Goal: Find specific page/section: Find specific page/section

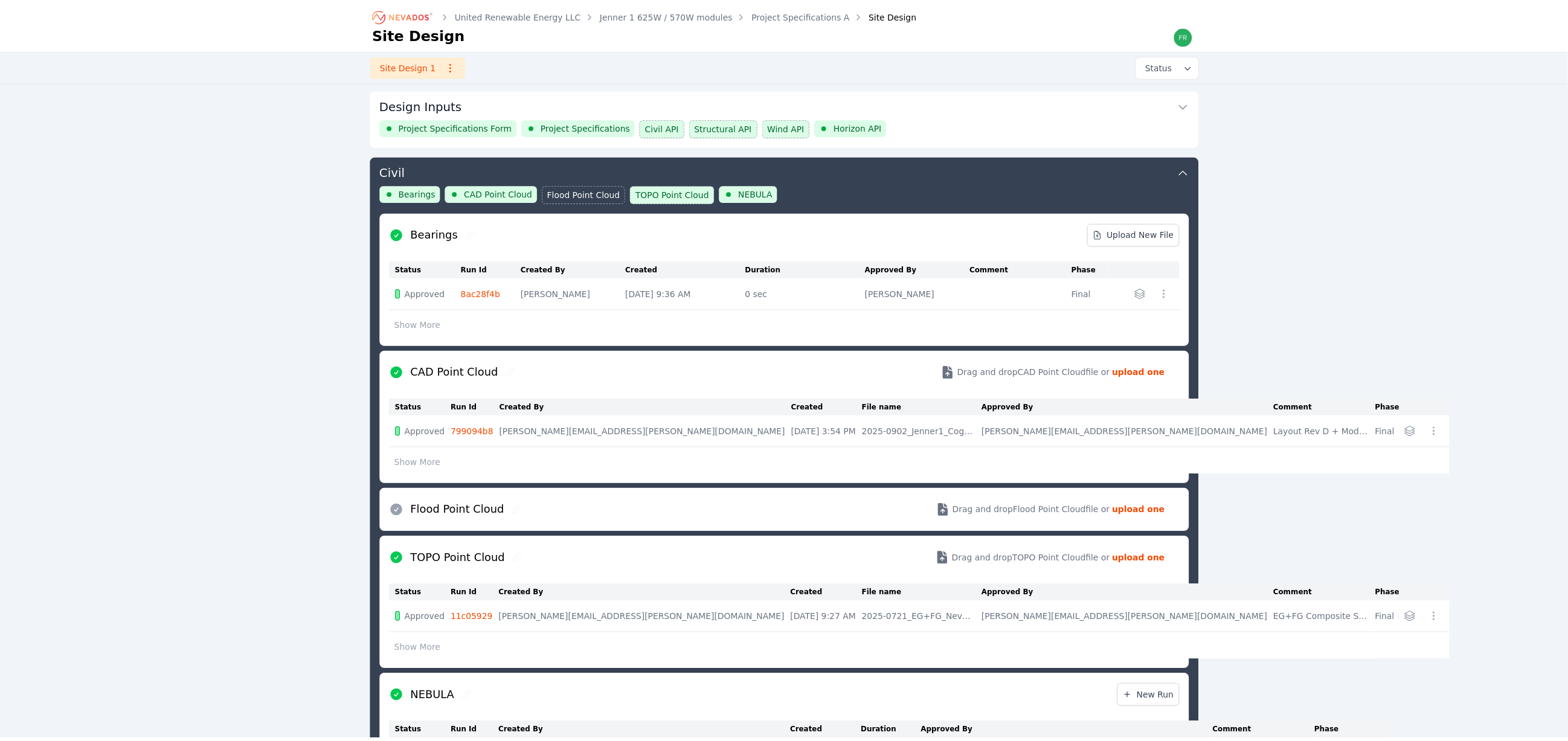
scroll to position [65, 0]
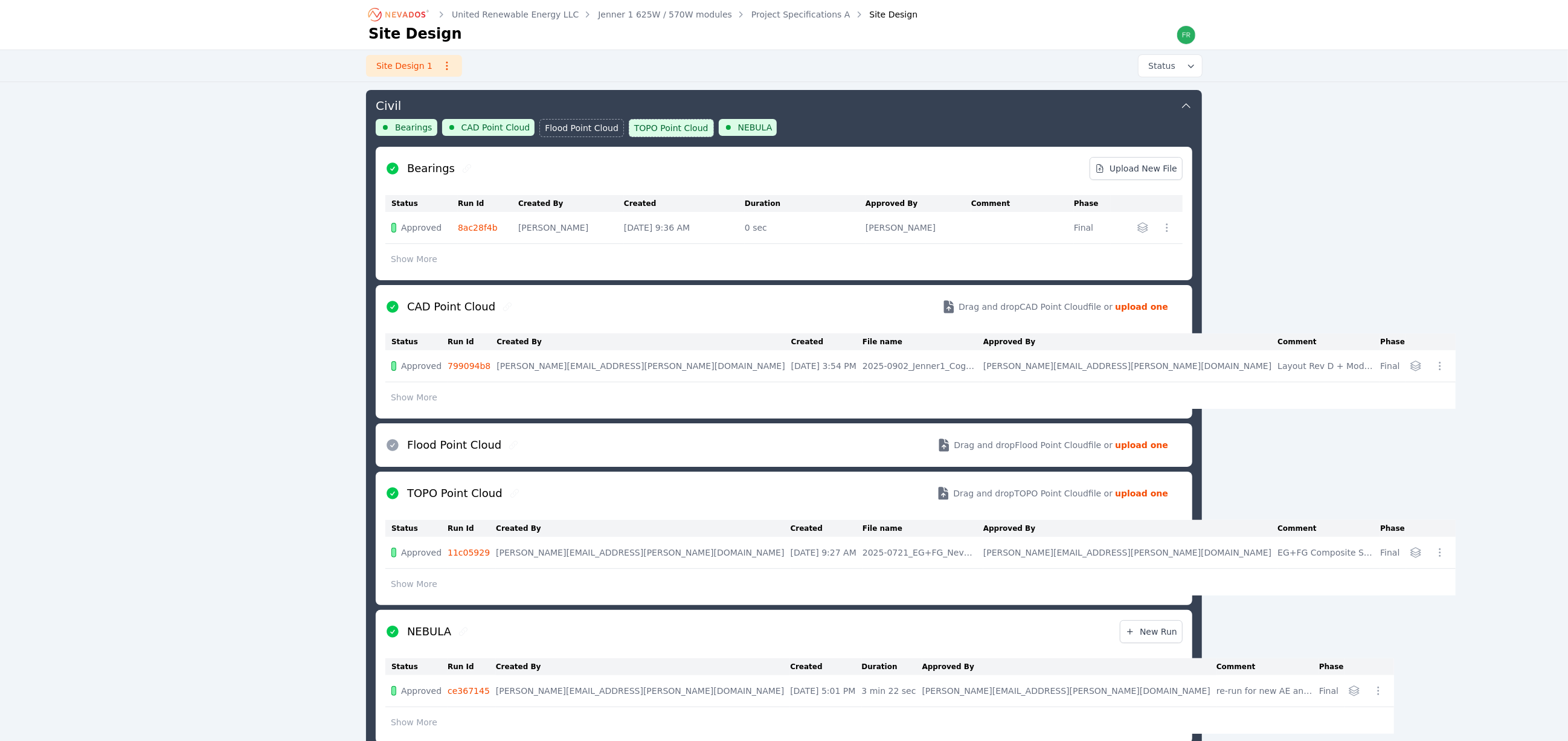
click at [395, 17] on icon "Breadcrumb" at bounding box center [406, 14] width 40 height 6
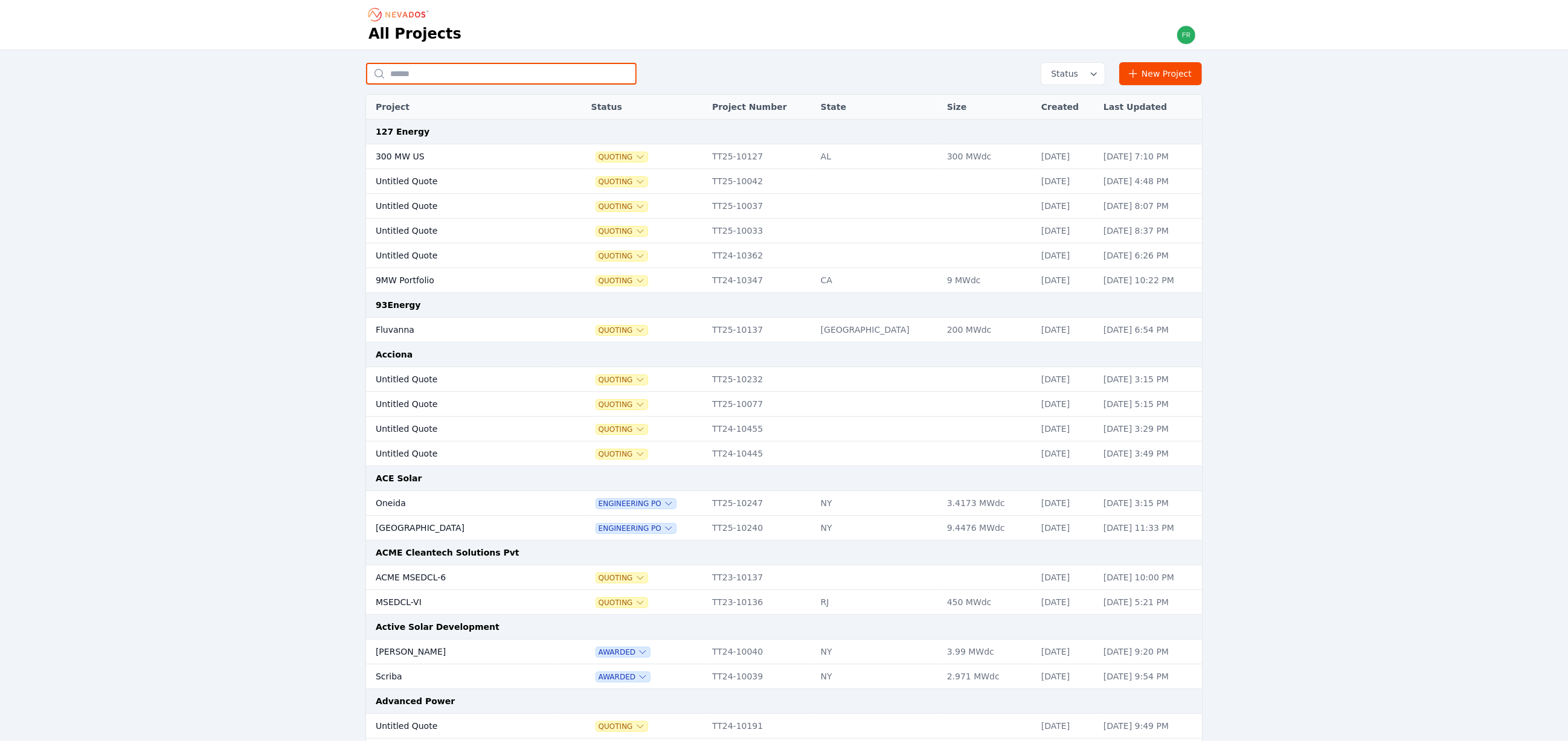
click at [474, 74] on input "text" at bounding box center [501, 73] width 270 height 22
type input "******"
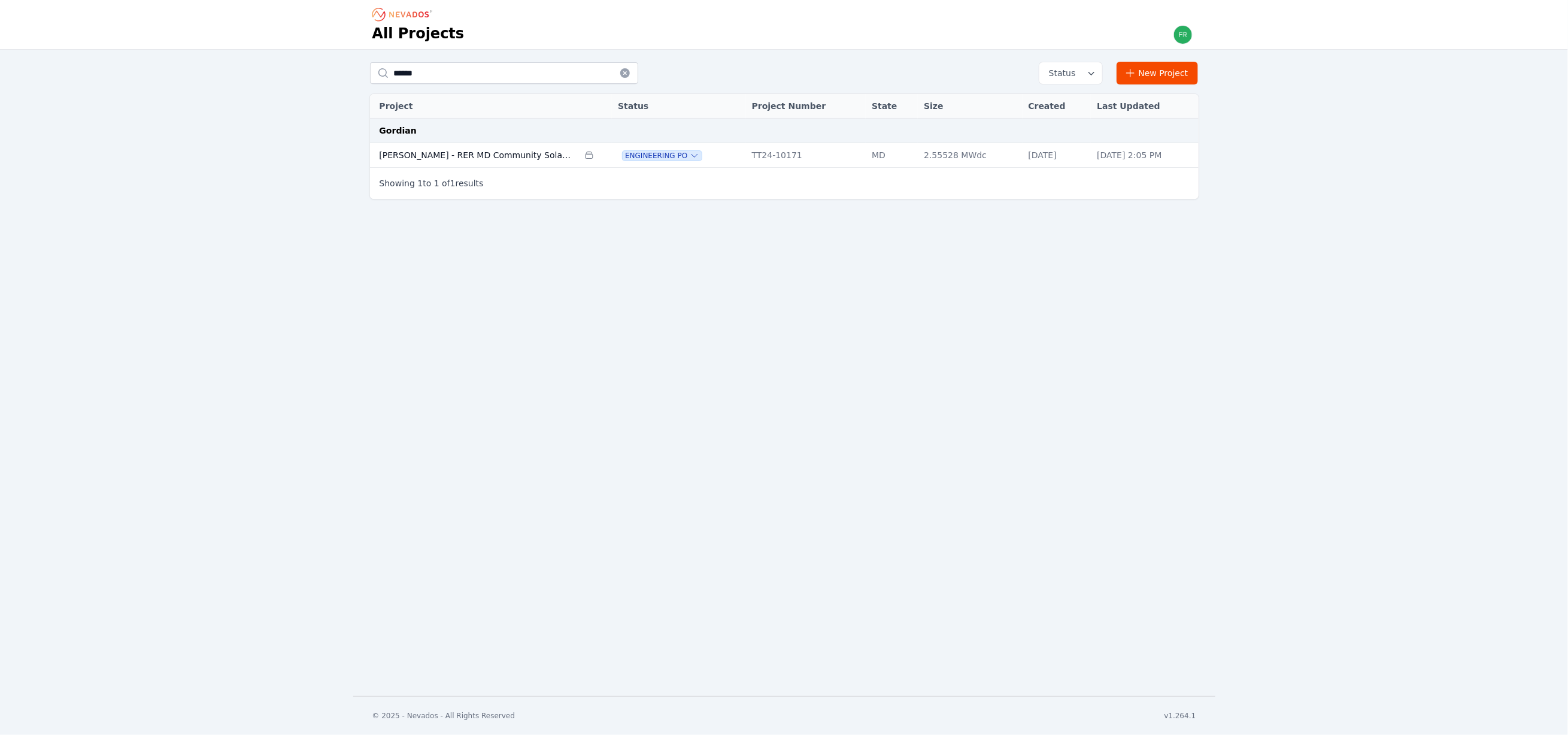
click at [562, 156] on td "[PERSON_NAME] - RER MD Community Solar 57" at bounding box center [474, 155] width 209 height 24
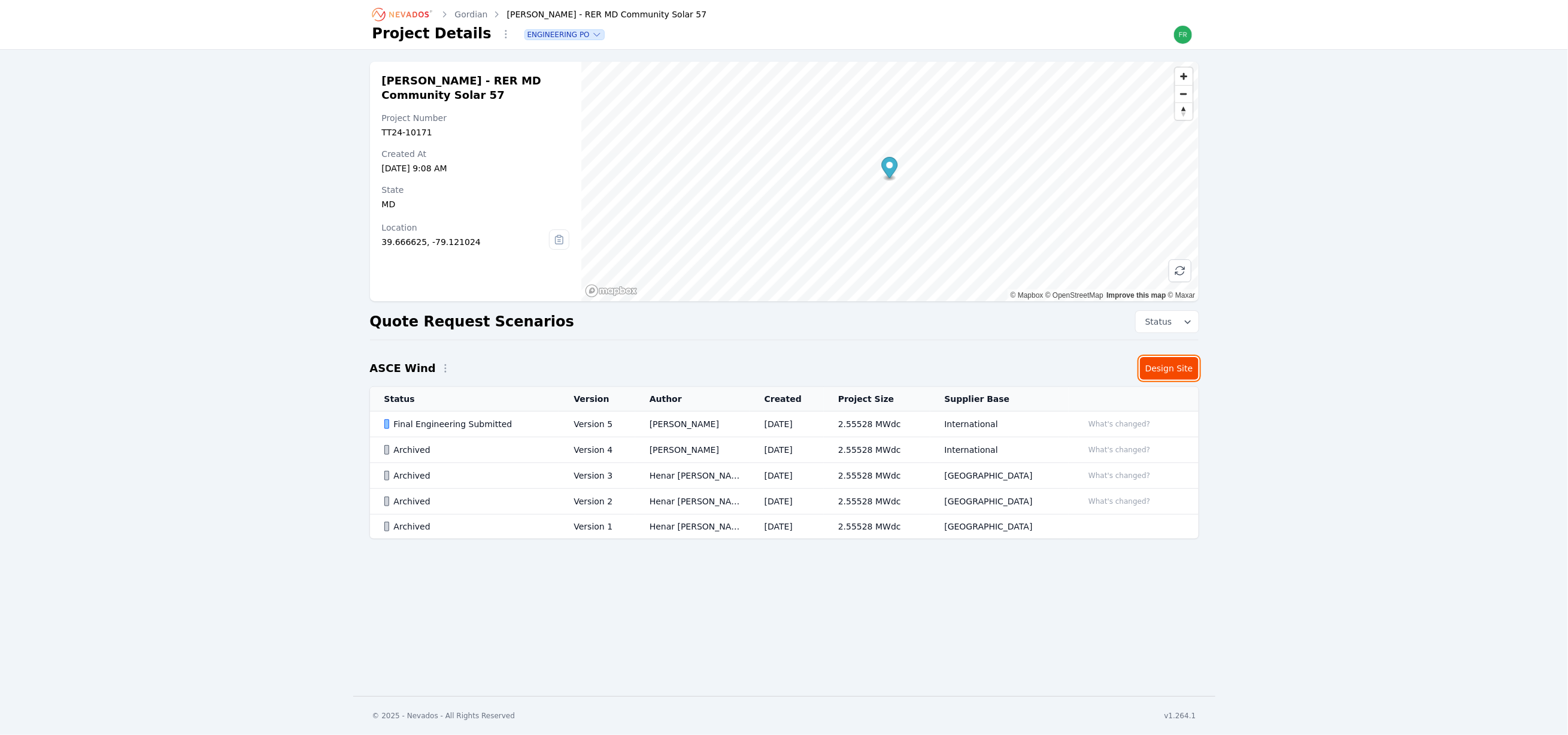
click at [1168, 368] on link "Design Site" at bounding box center [1169, 368] width 58 height 23
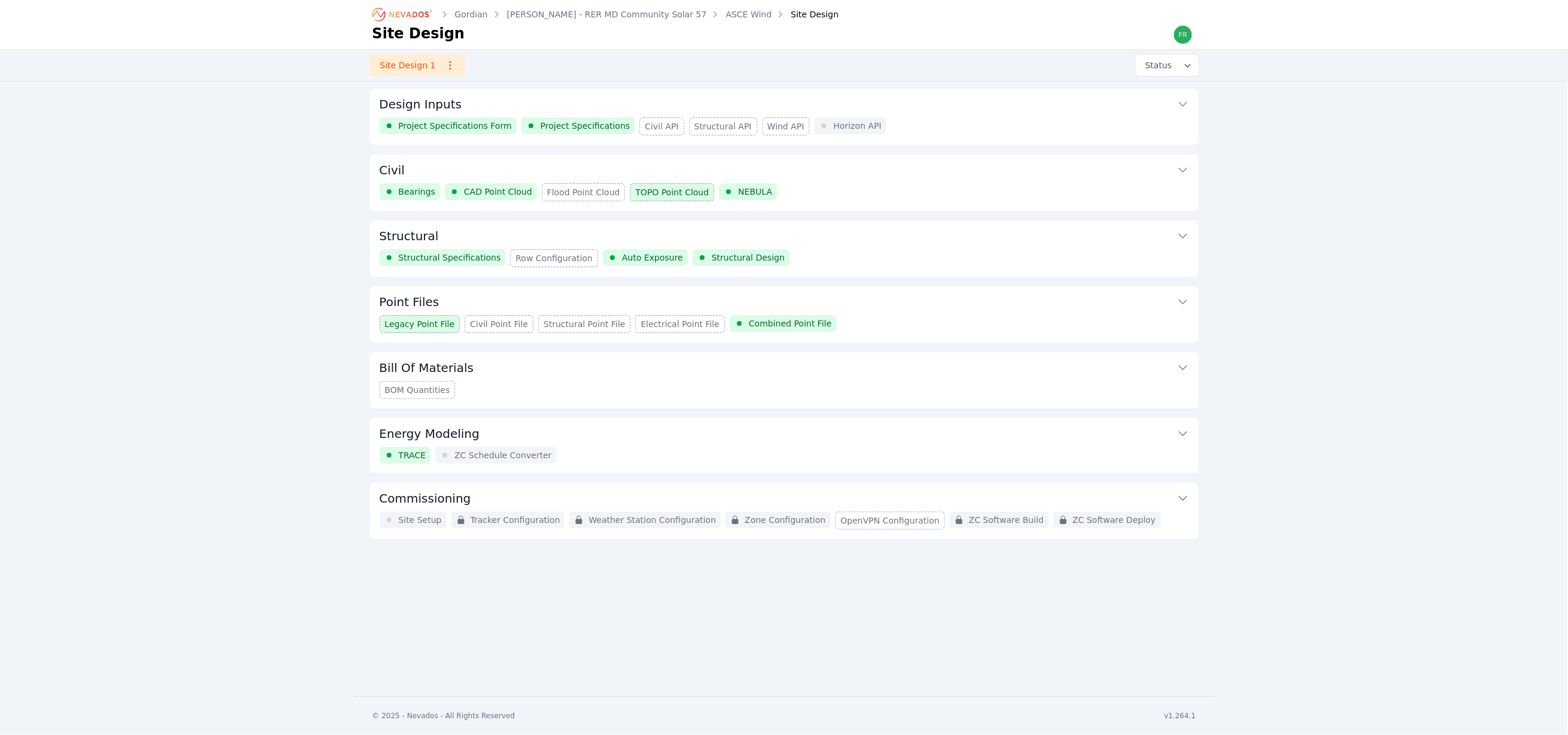
click at [815, 189] on div "Bearings CAD Point Cloud Flood Point Cloud TOPO Point Cloud NEBULA" at bounding box center [784, 192] width 809 height 18
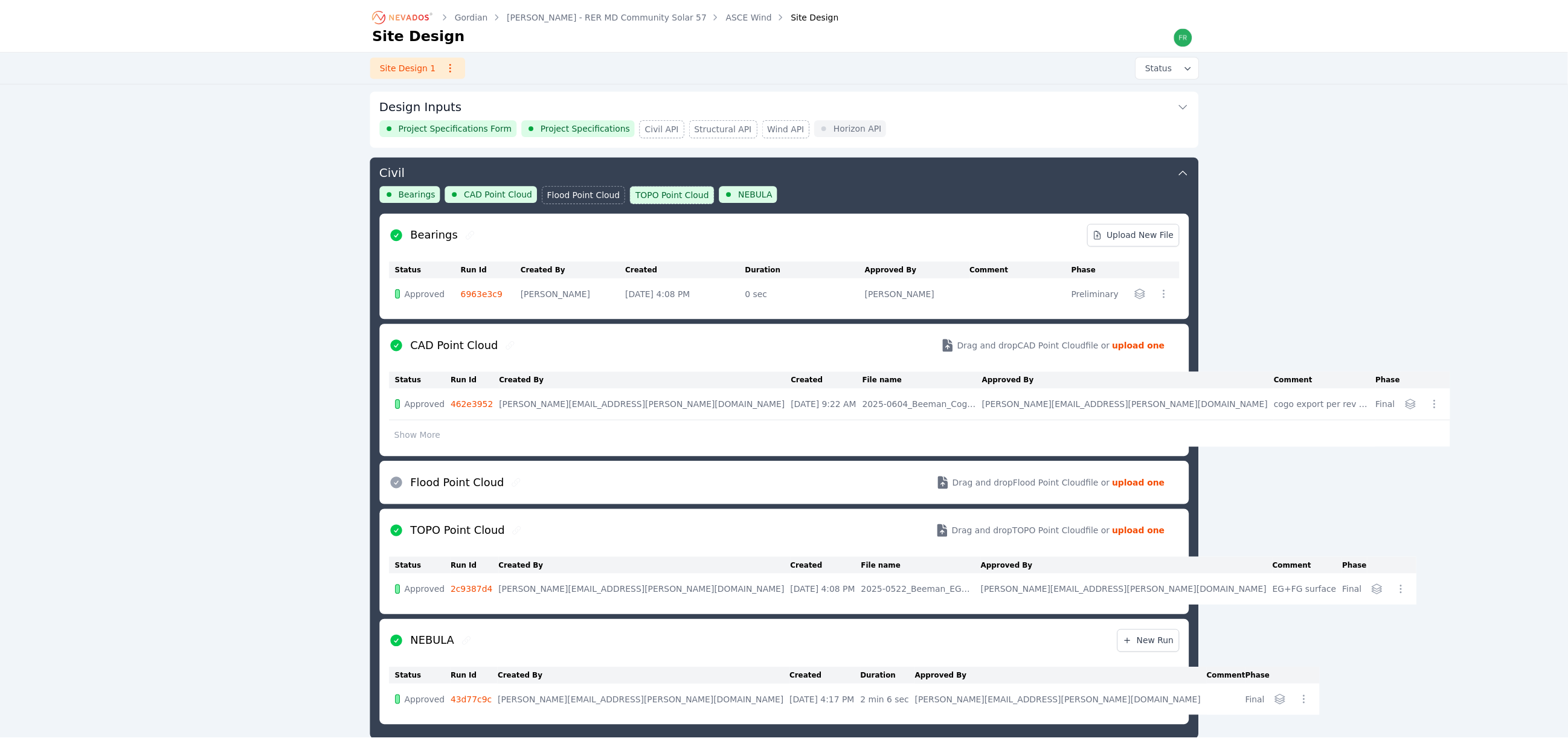
scroll to position [65, 0]
